Goal: Entertainment & Leisure: Consume media (video, audio)

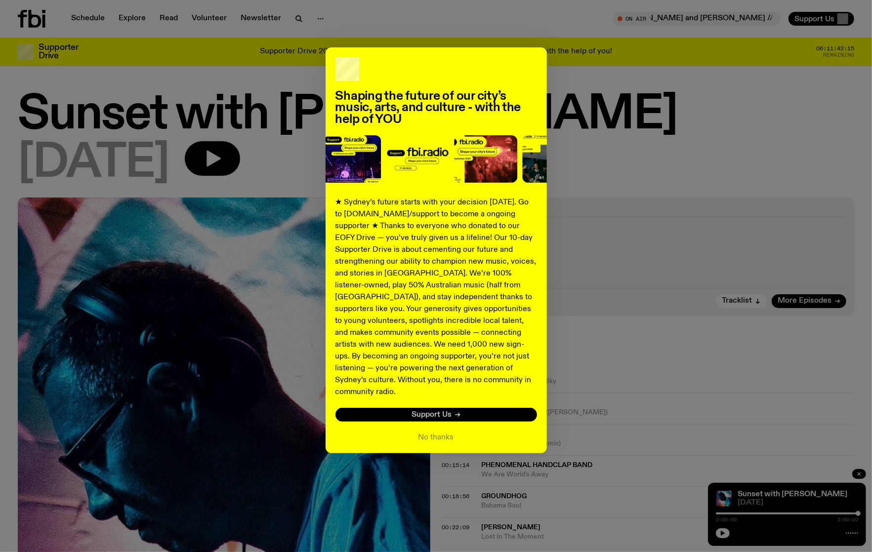
click at [451, 408] on link "Support Us" at bounding box center [436, 415] width 202 height 14
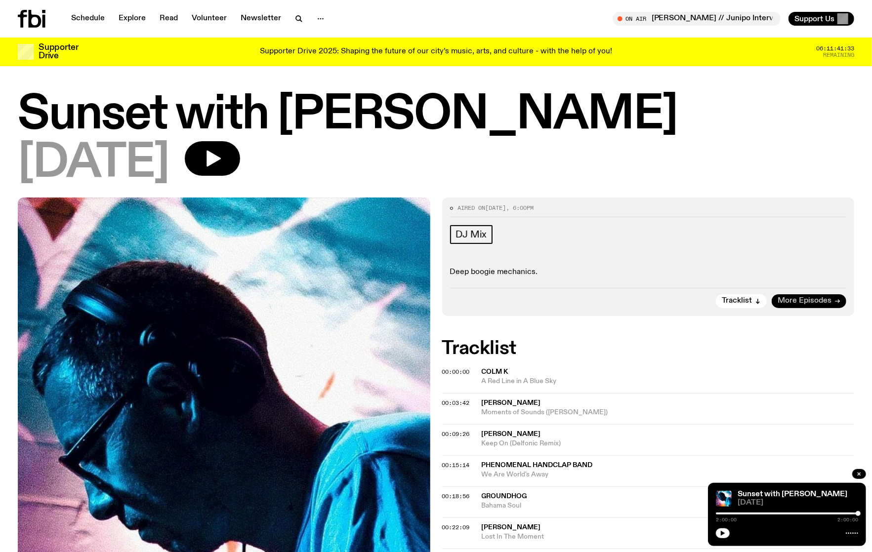
click at [799, 299] on span "More Episodes" at bounding box center [804, 300] width 54 height 7
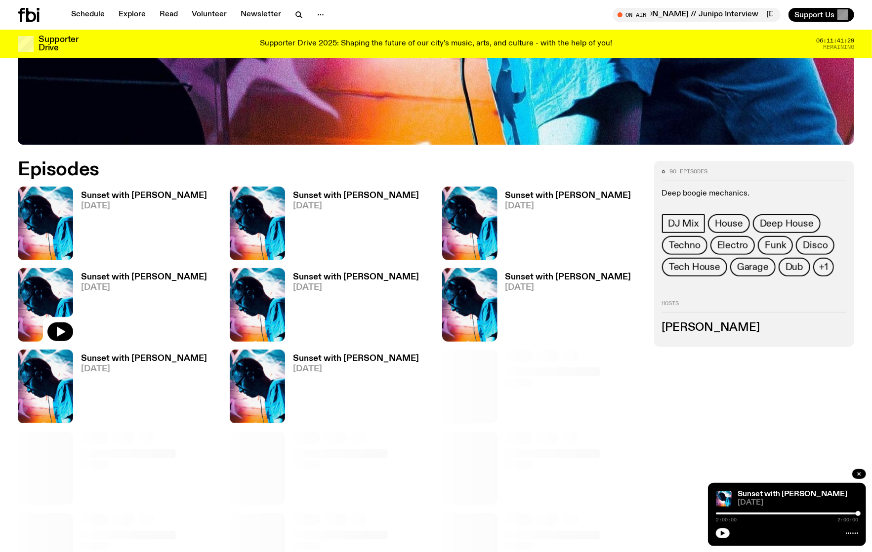
scroll to position [551, 0]
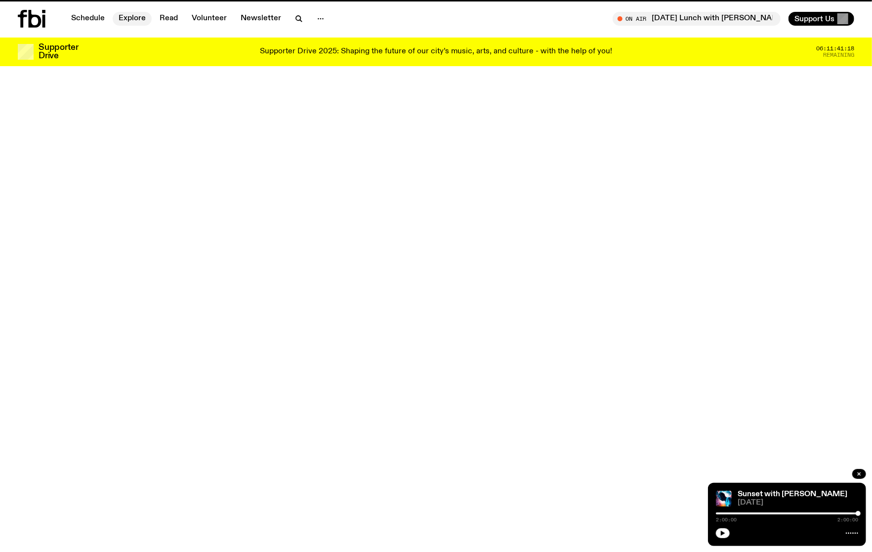
scroll to position [551, 0]
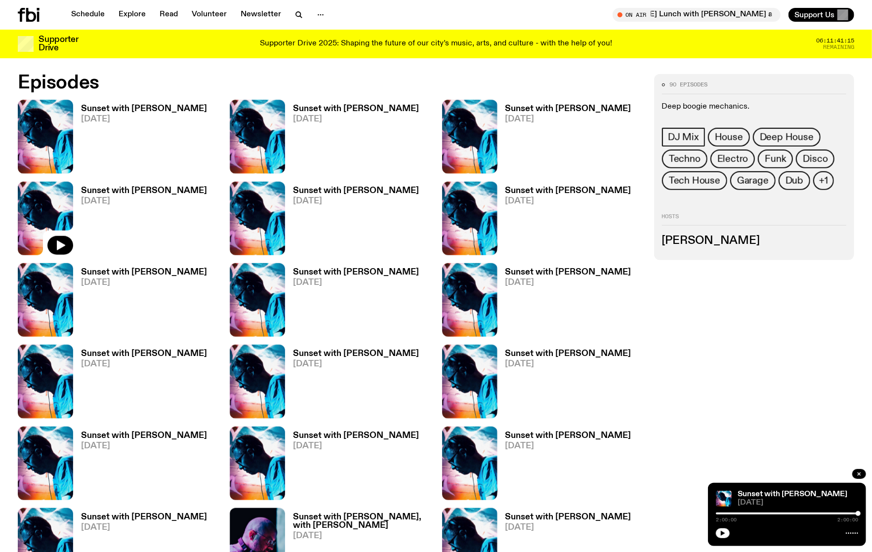
click at [146, 109] on h3 "Sunset with [PERSON_NAME]" at bounding box center [144, 109] width 126 height 8
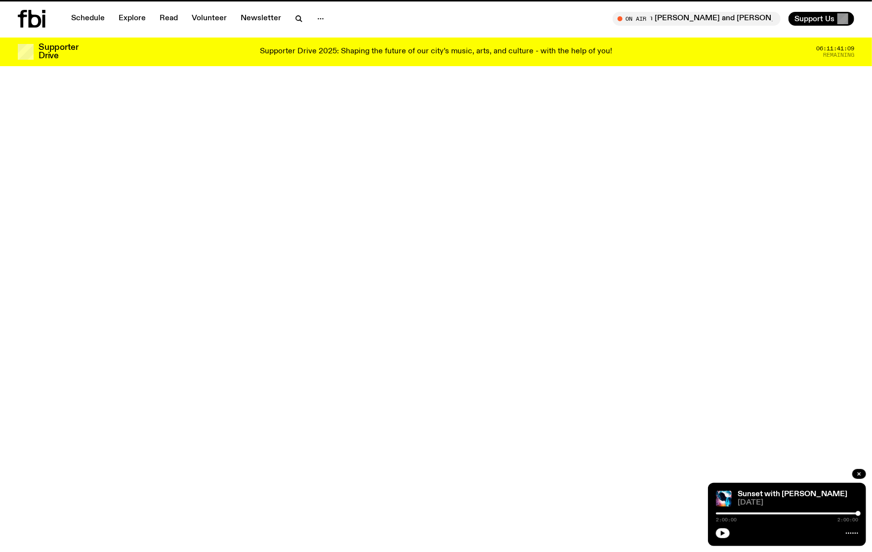
scroll to position [551, 0]
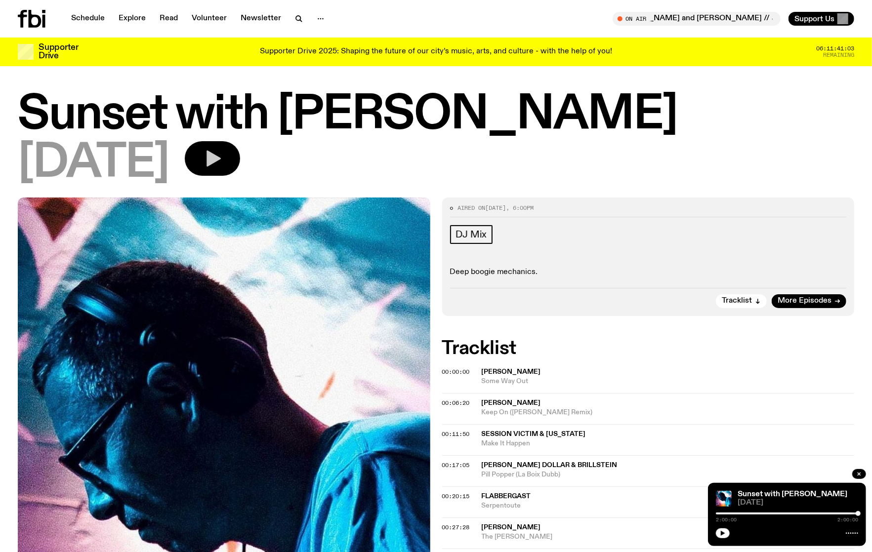
click at [221, 155] on icon "button" at bounding box center [213, 159] width 14 height 16
